Goal: Transaction & Acquisition: Purchase product/service

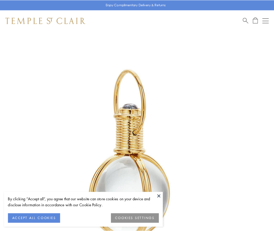
scroll to position [136, 0]
